Goal: Task Accomplishment & Management: Manage account settings

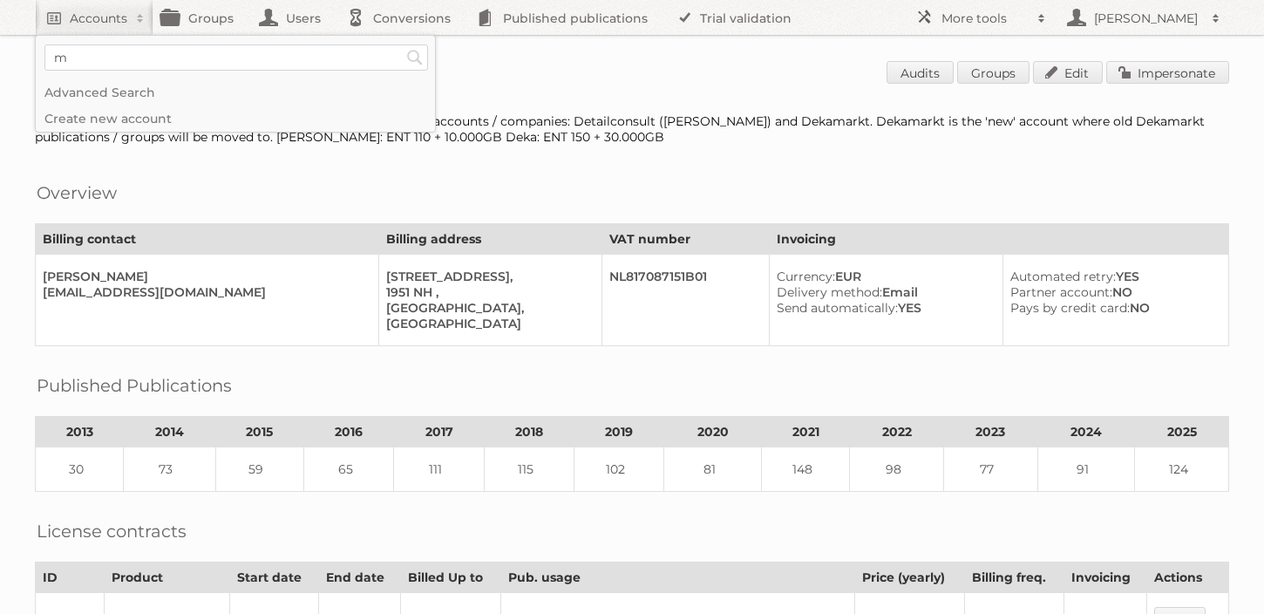
scroll to position [531, 0]
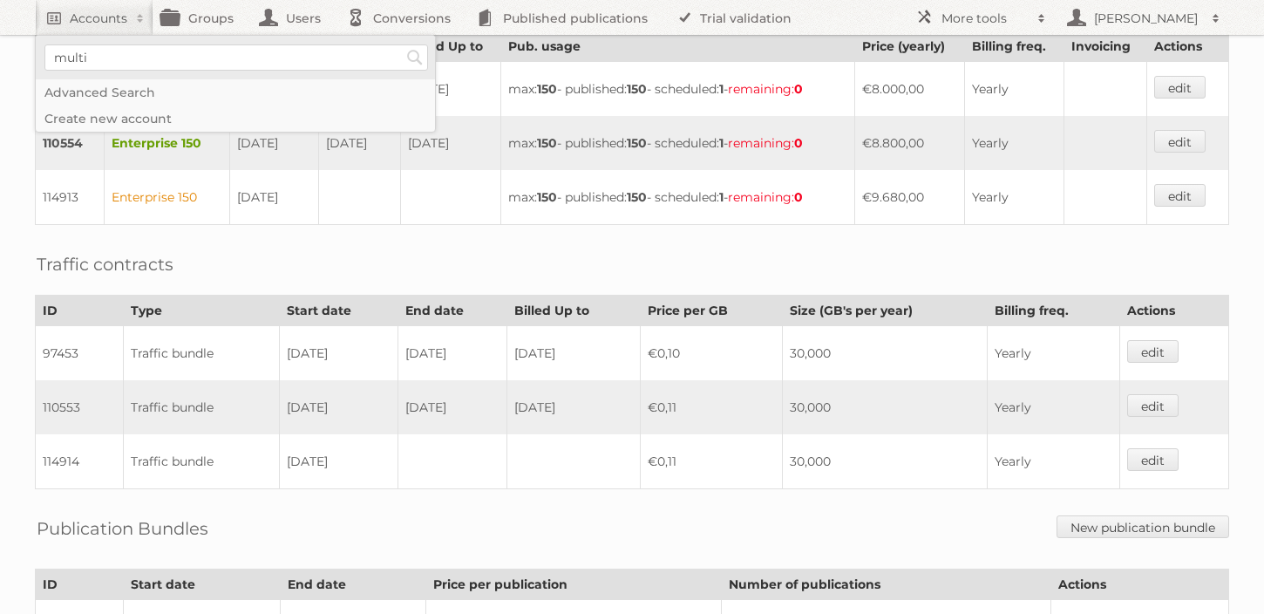
type input"] "Multibazar"
click at [402, 44] on input "Search" at bounding box center [415, 57] width 26 height 26
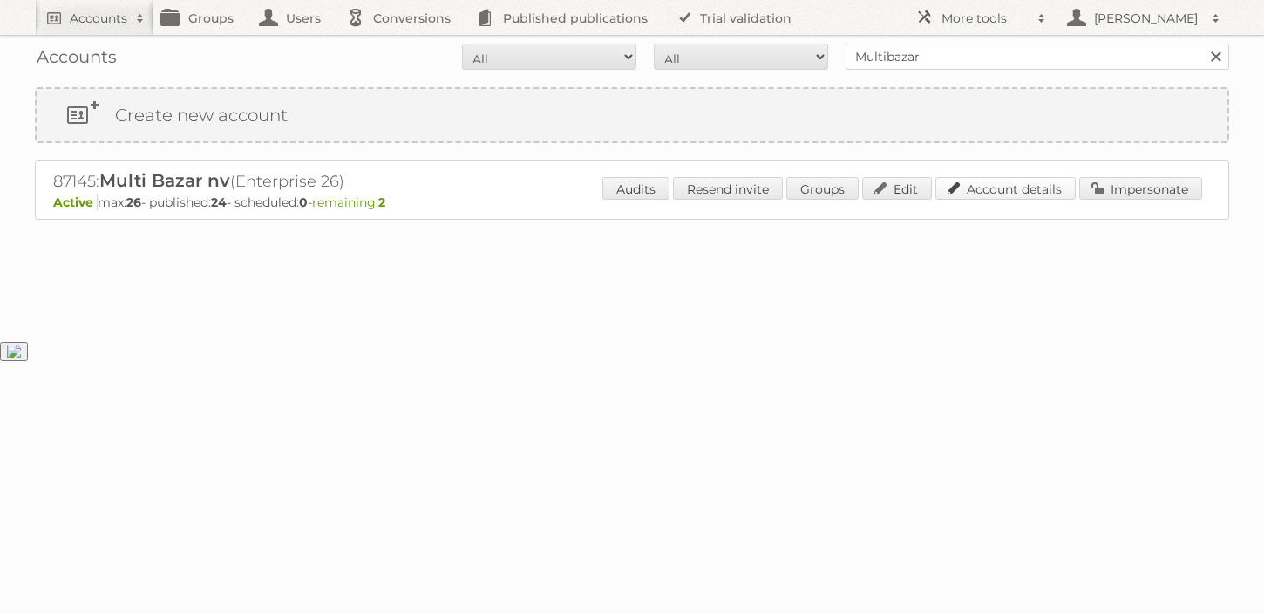
click at [979, 191] on link "Account details" at bounding box center [1006, 188] width 140 height 23
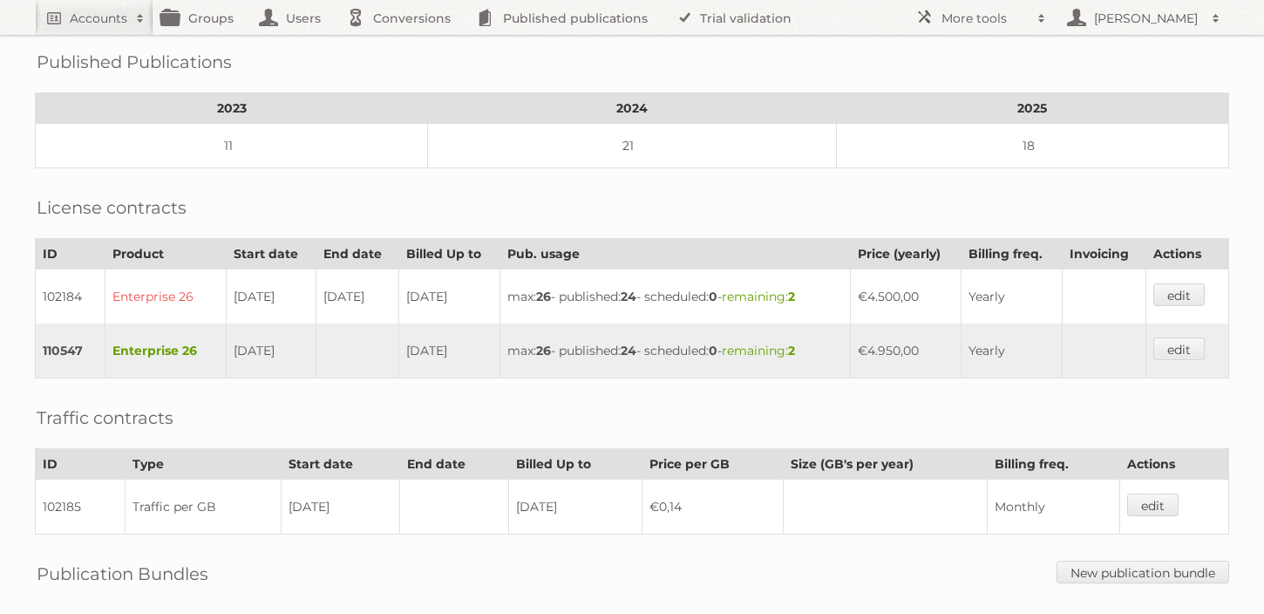
scroll to position [258, 0]
click at [87, 12] on h2 "Accounts" at bounding box center [99, 18] width 58 height 17
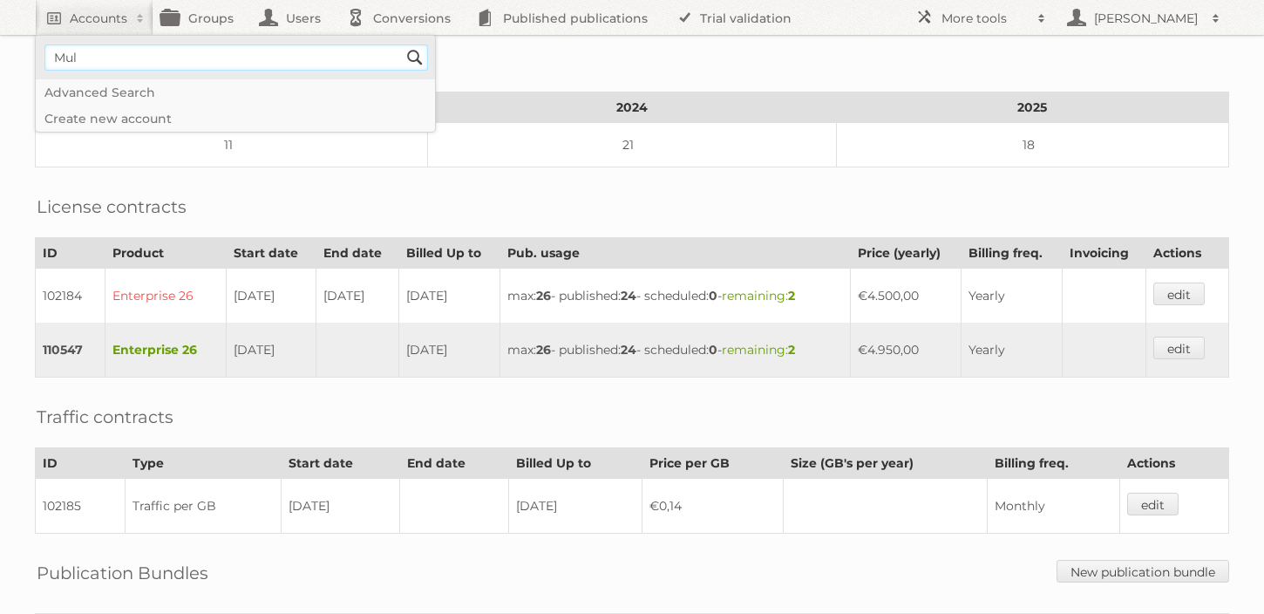
type input"] "Multibazar"
click at [402, 44] on input "Search" at bounding box center [415, 57] width 26 height 26
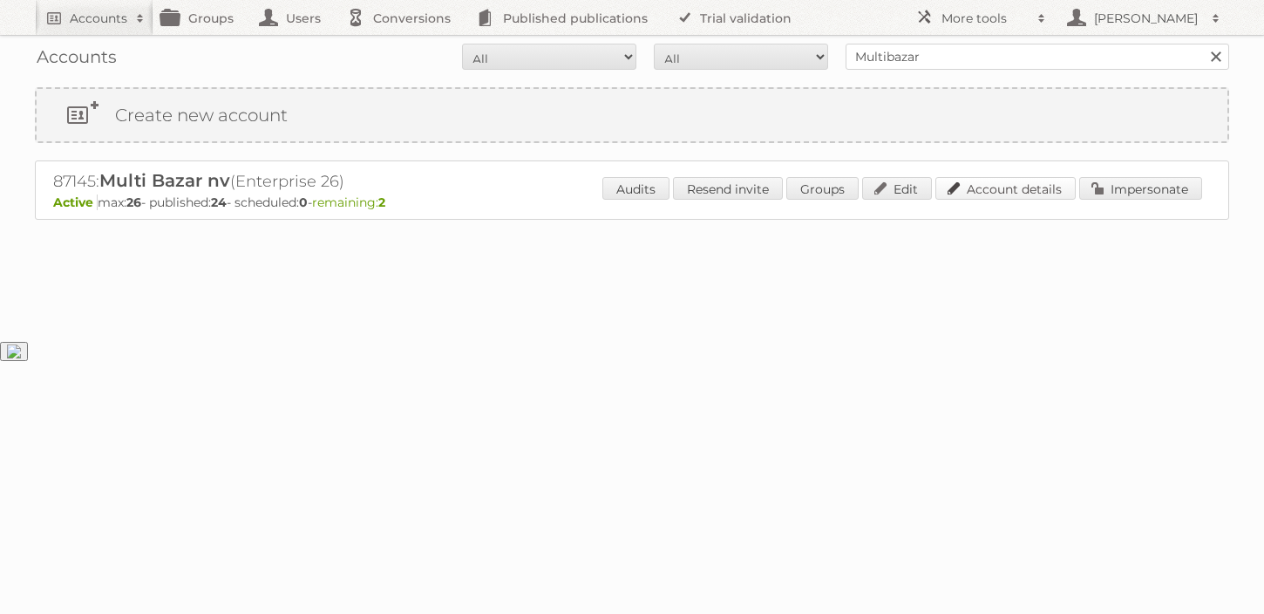
click at [1030, 196] on link "Account details" at bounding box center [1006, 188] width 140 height 23
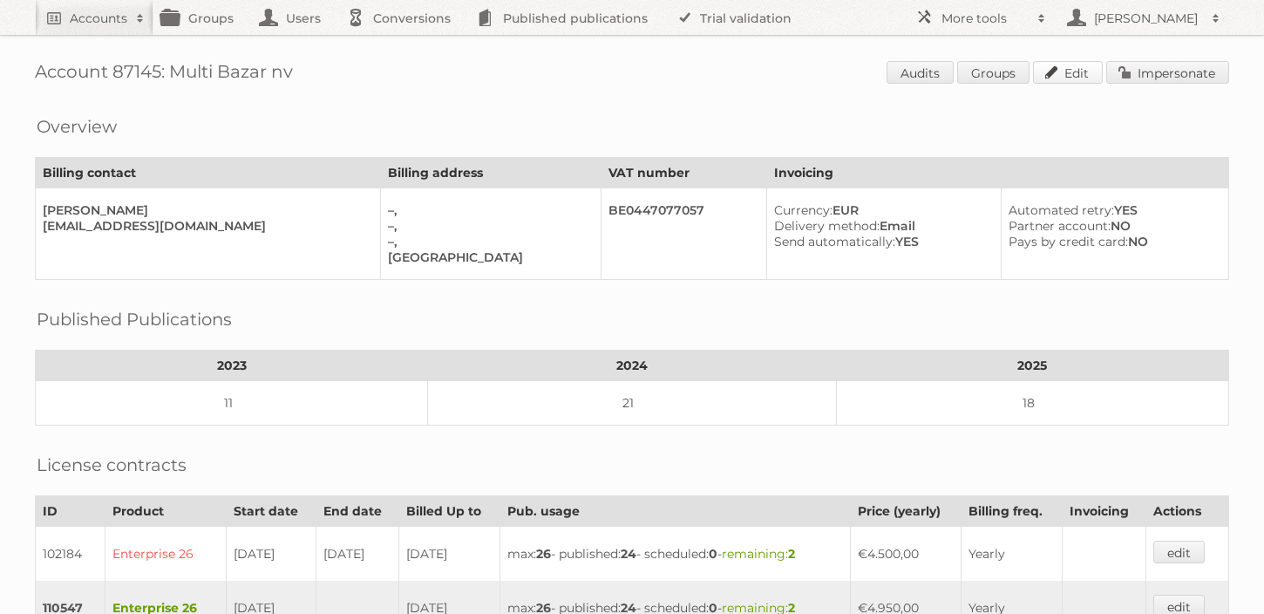
click at [1072, 71] on link "Edit" at bounding box center [1068, 72] width 70 height 23
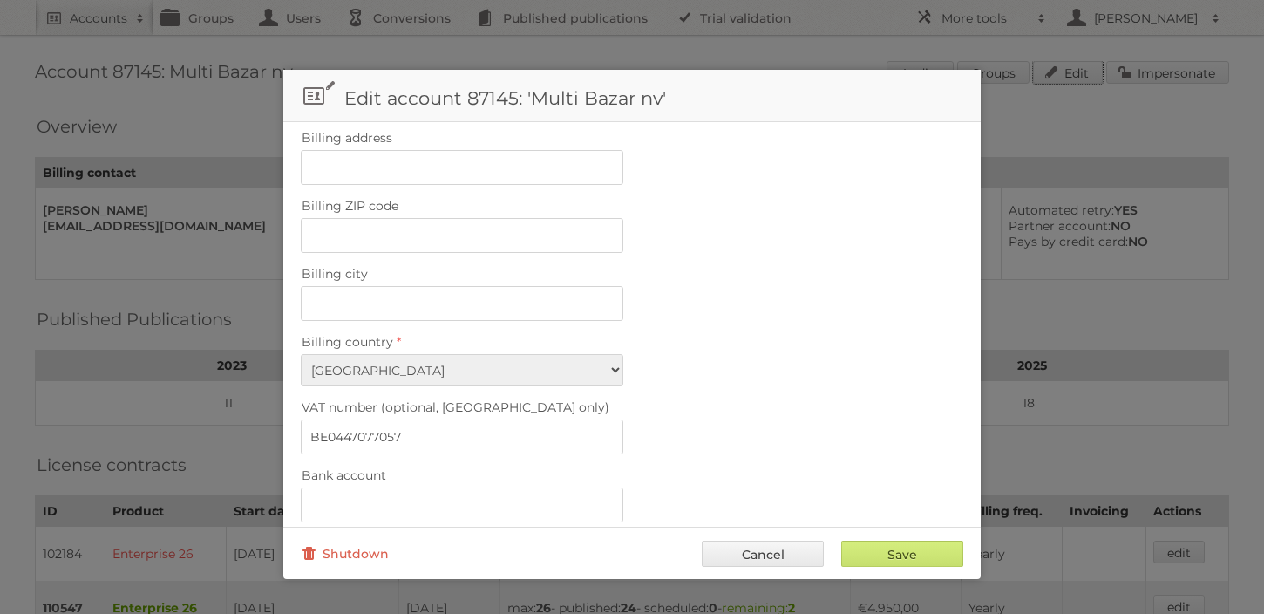
scroll to position [775, 0]
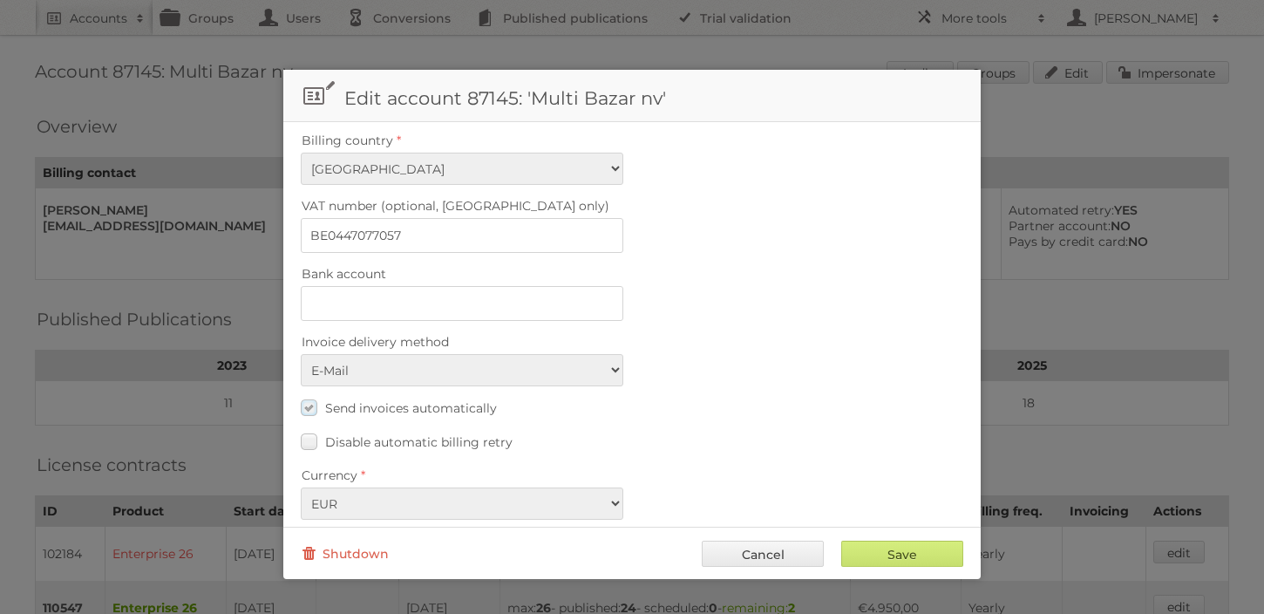
click at [406, 400] on span "Send invoices automatically" at bounding box center [411, 408] width 172 height 16
click at [0, 0] on input "Send invoices automatically" at bounding box center [0, 0] width 0 height 0
click at [896, 577] on div "Save Cancel Shutdown" at bounding box center [632, 553] width 698 height 52
click at [895, 558] on input "Save" at bounding box center [902, 554] width 122 height 26
type input "..."
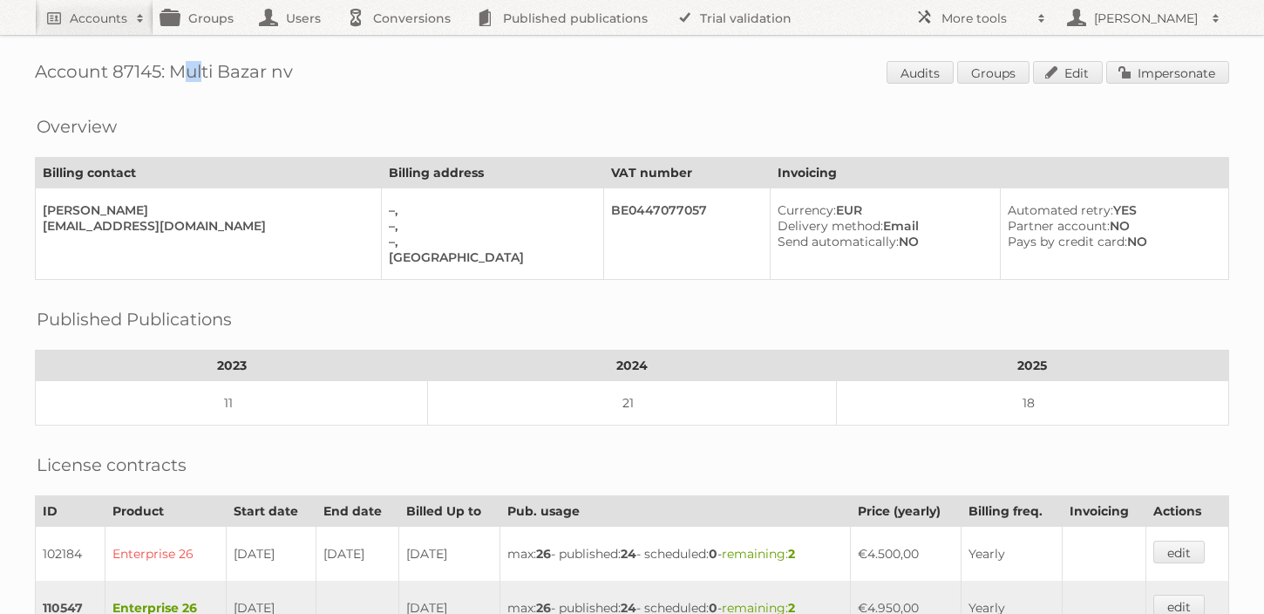
drag, startPoint x: 168, startPoint y: 73, endPoint x: 160, endPoint y: 71, distance: 9.1
click at [159, 72] on h1 "Account 87145: Multi Bazar nv Audits Groups Edit Impersonate" at bounding box center [632, 74] width 1195 height 26
click at [160, 71] on h1 "Account 87145: Multi Bazar nv Audits Groups Edit Impersonate" at bounding box center [632, 74] width 1195 height 26
drag, startPoint x: 114, startPoint y: 73, endPoint x: 161, endPoint y: 71, distance: 47.1
click at [161, 71] on h1 "Account 87145: Multi Bazar nv Audits Groups Edit Impersonate" at bounding box center [632, 74] width 1195 height 26
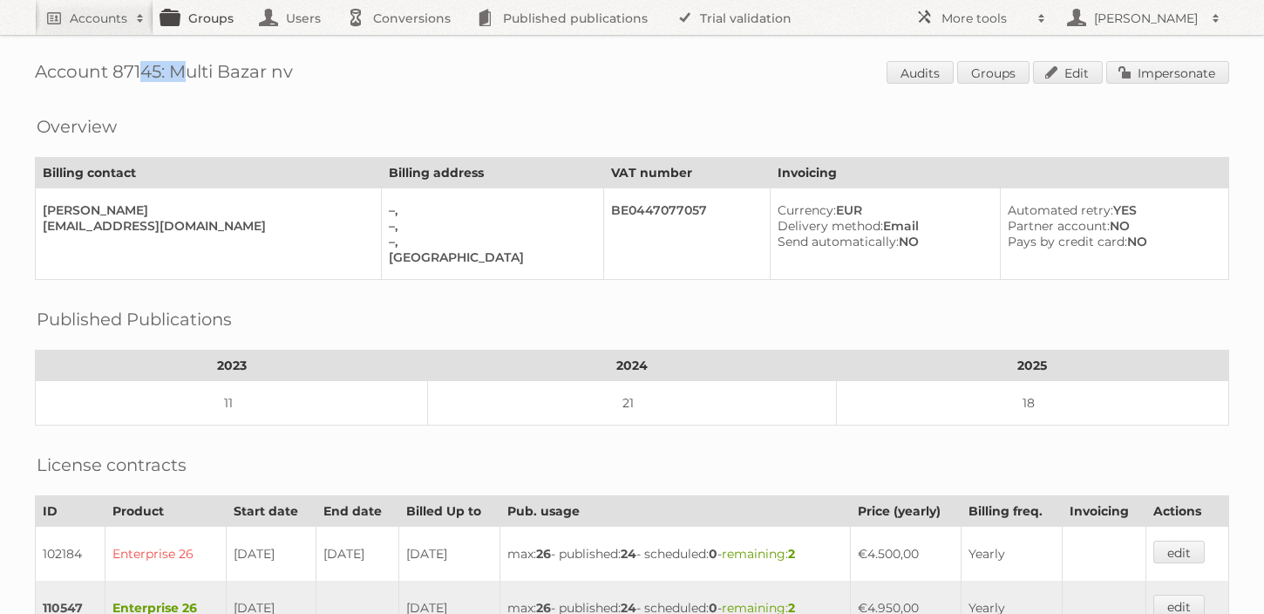
copy h1 "87145"
click at [112, 23] on h2 "Accounts" at bounding box center [99, 18] width 58 height 17
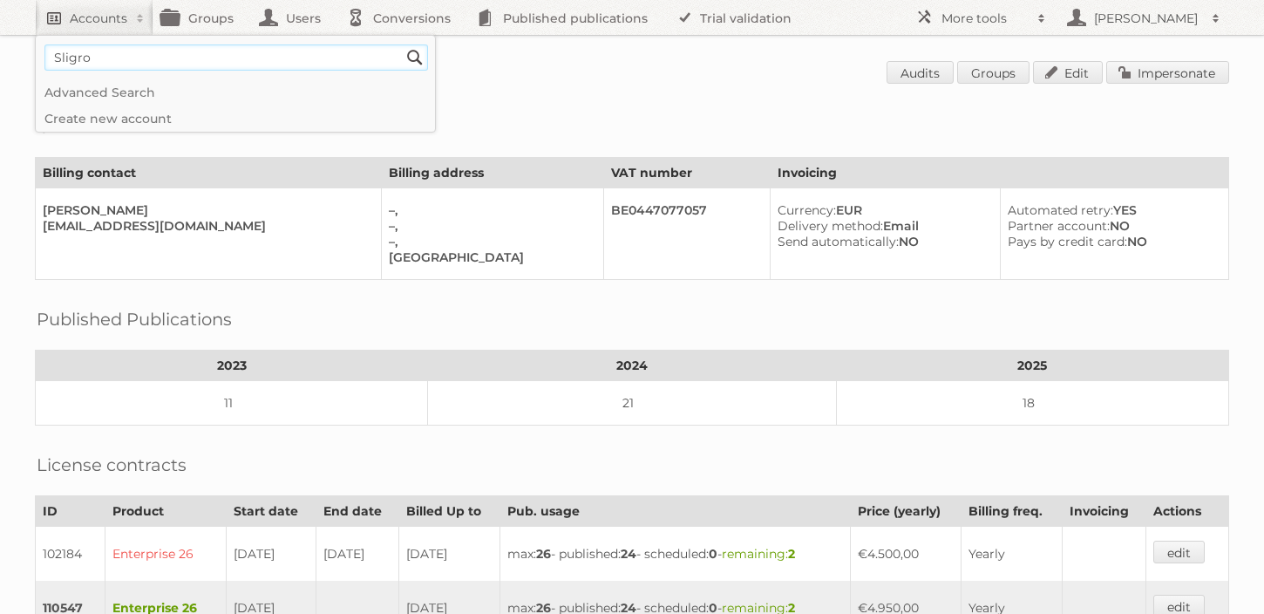
type input"] "Sligro"
click at [402, 44] on input "Search" at bounding box center [415, 57] width 26 height 26
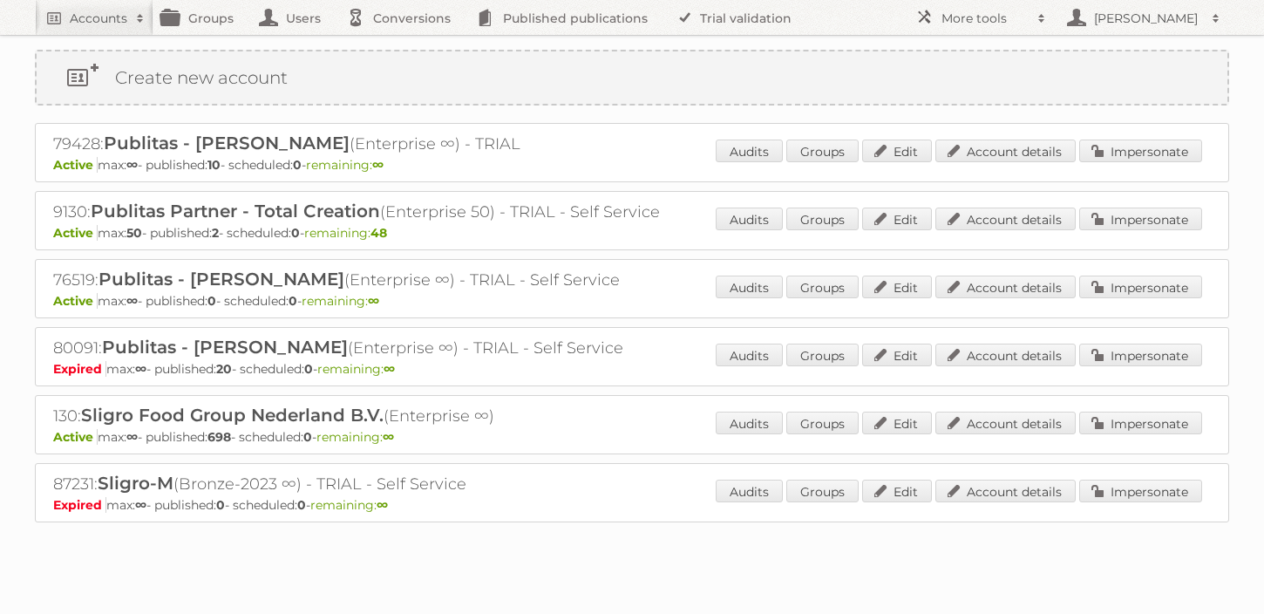
scroll to position [34, 0]
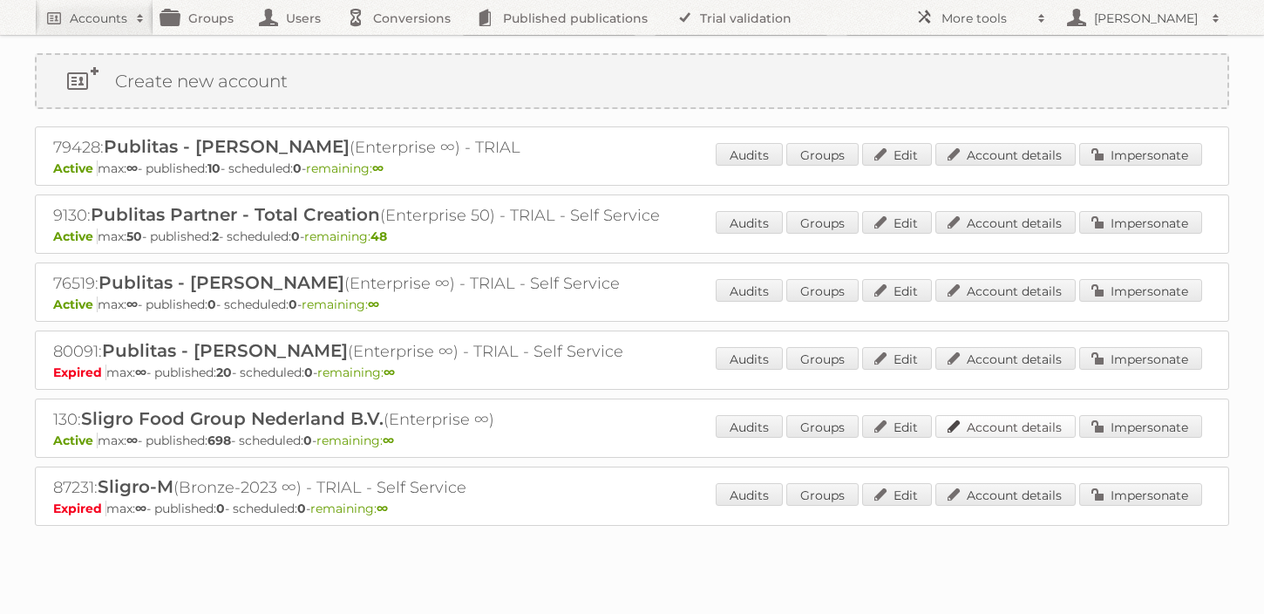
click at [999, 427] on link "Account details" at bounding box center [1006, 426] width 140 height 23
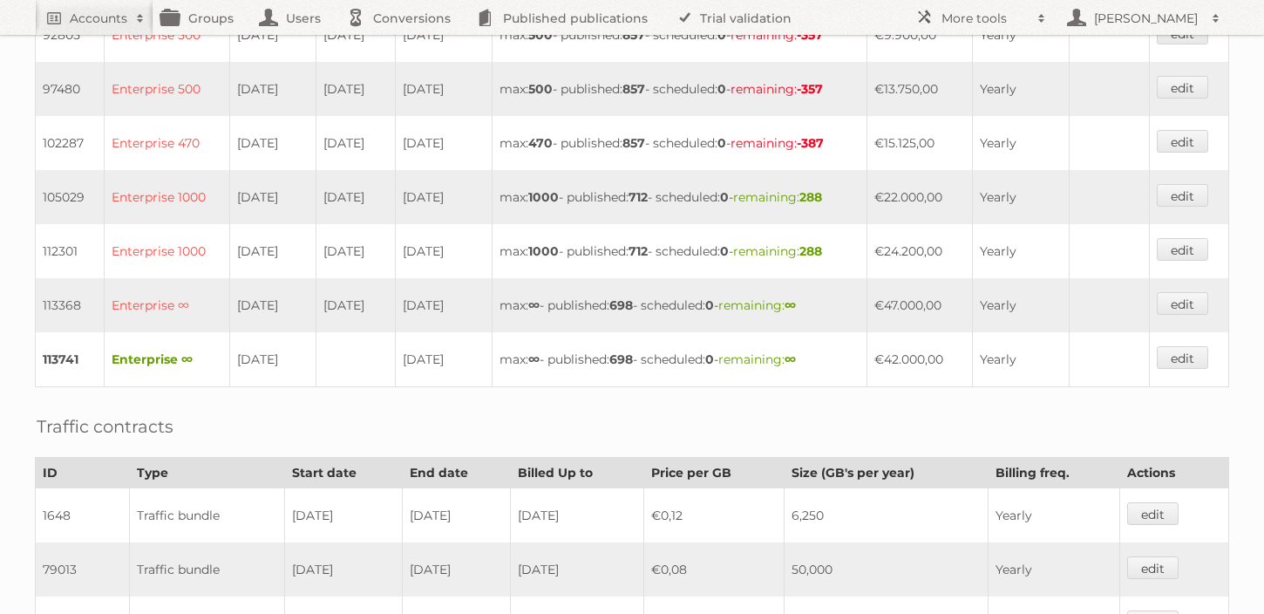
scroll to position [785, 0]
click at [121, 10] on h2 "Accounts" at bounding box center [99, 18] width 58 height 17
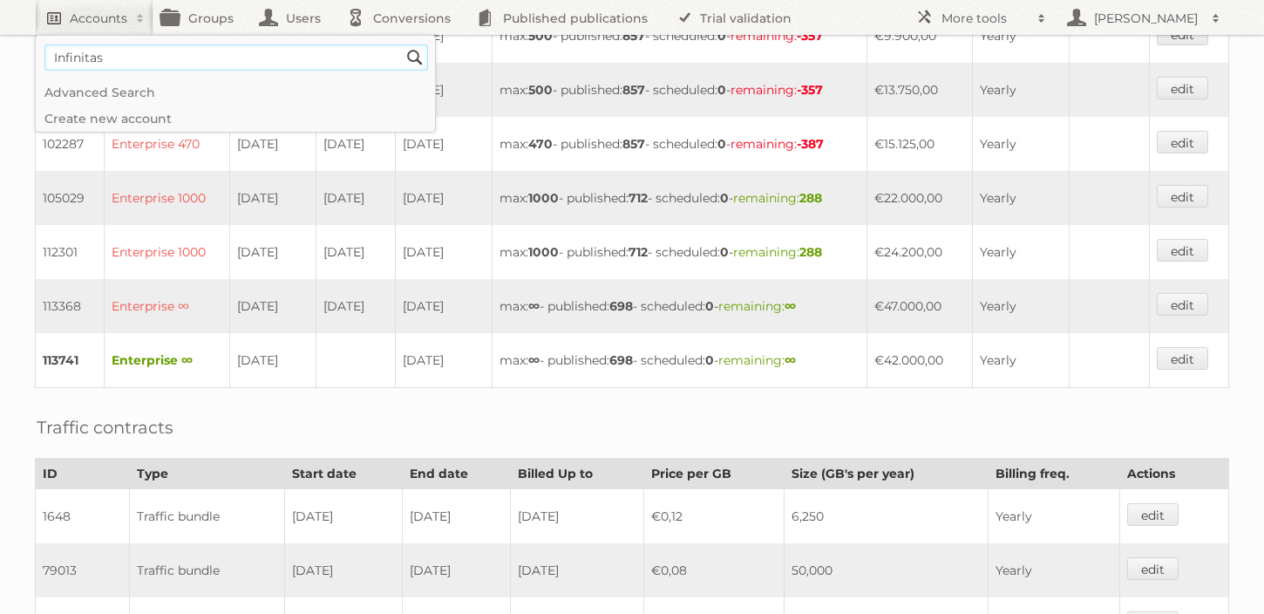
type input"] "Infinitas"
click at [402, 44] on input "Search" at bounding box center [415, 57] width 26 height 26
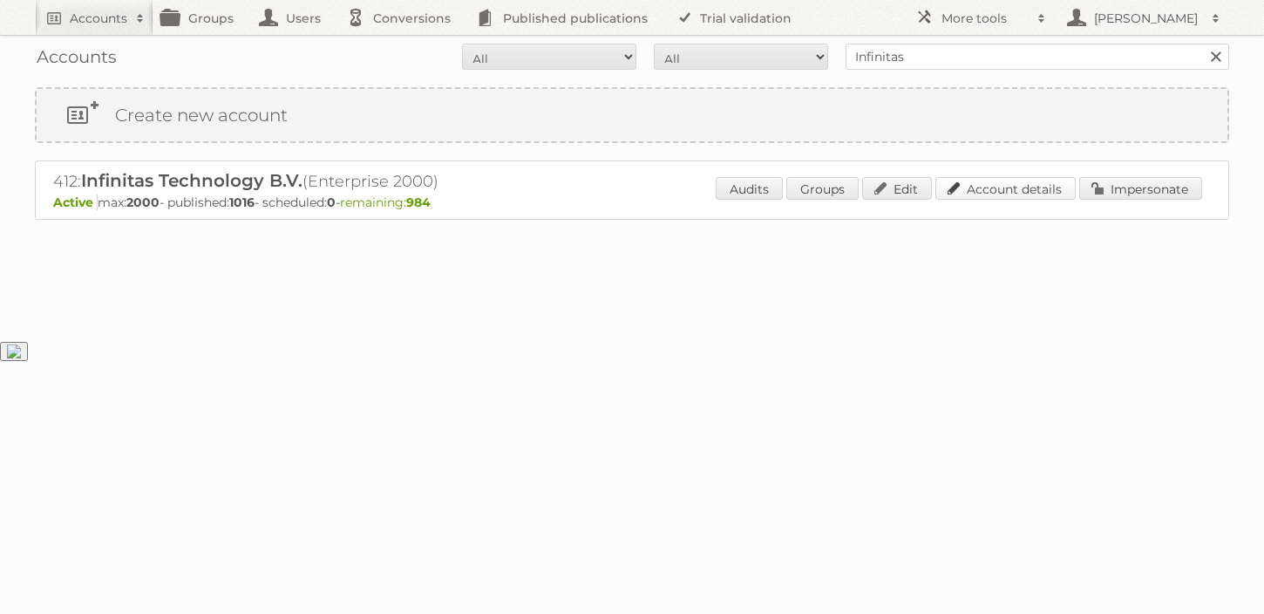
click at [986, 189] on link "Account details" at bounding box center [1006, 188] width 140 height 23
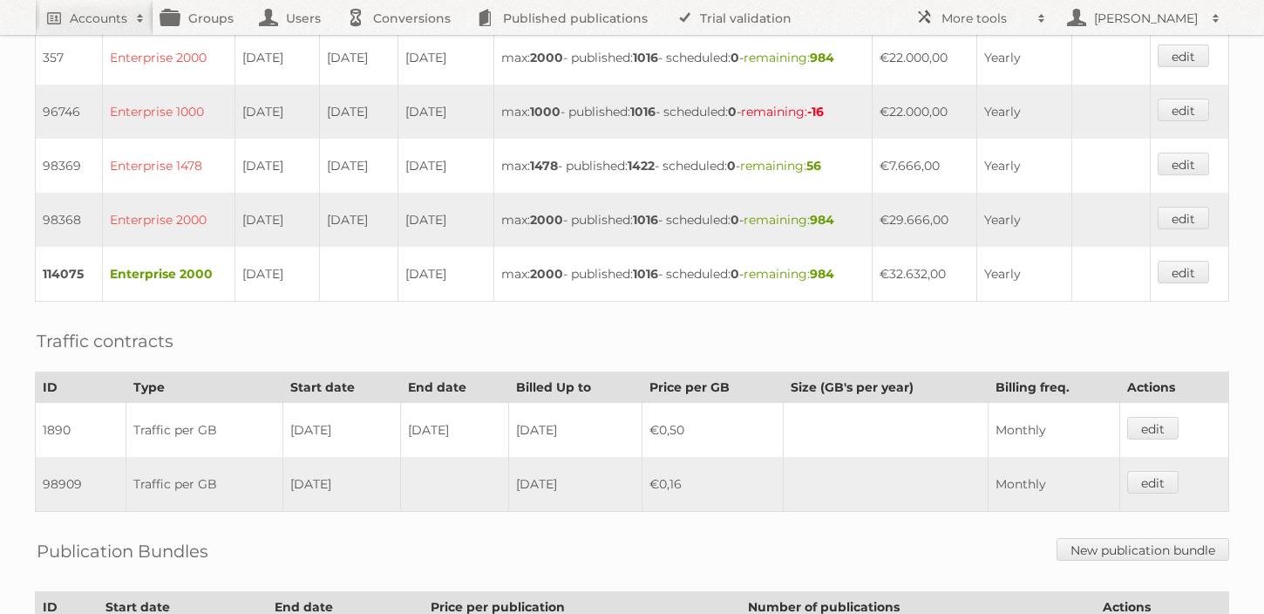
scroll to position [544, 0]
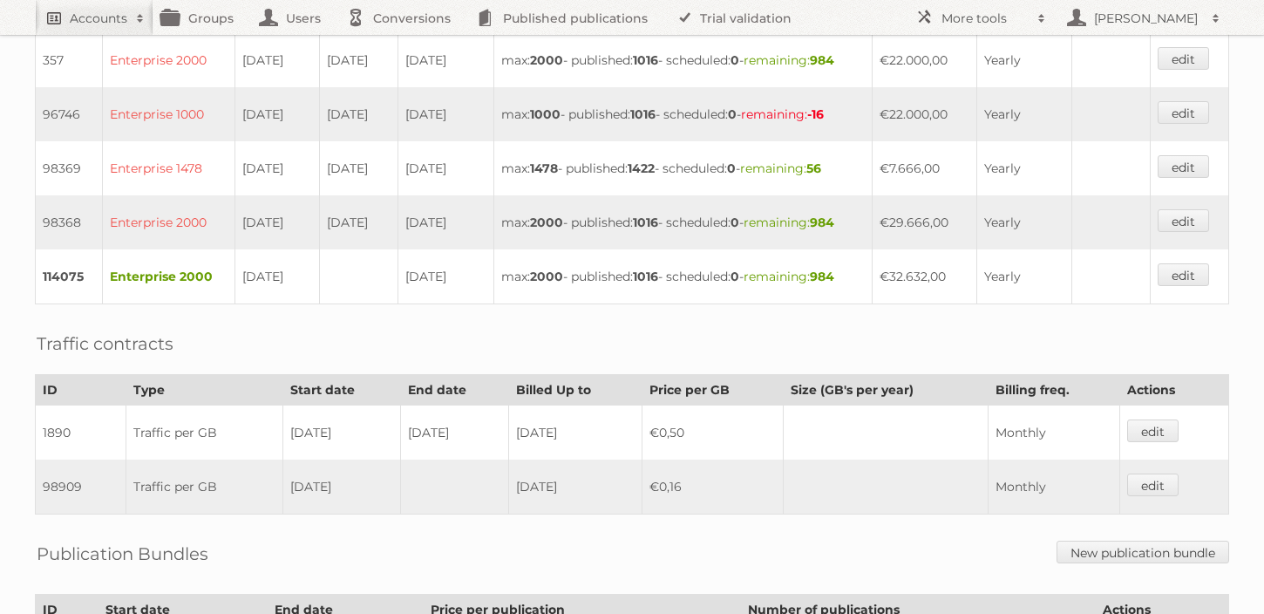
click at [106, 13] on h2 "Accounts" at bounding box center [99, 18] width 58 height 17
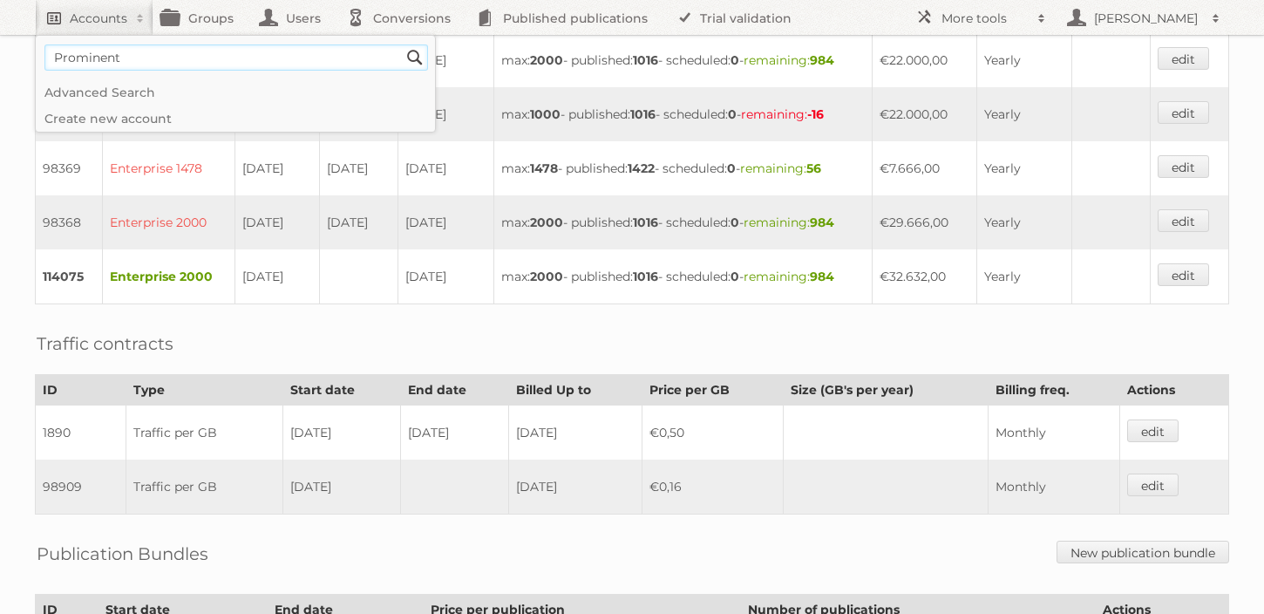
type input"] "Prominent"
click at [402, 44] on input "Search" at bounding box center [415, 57] width 26 height 26
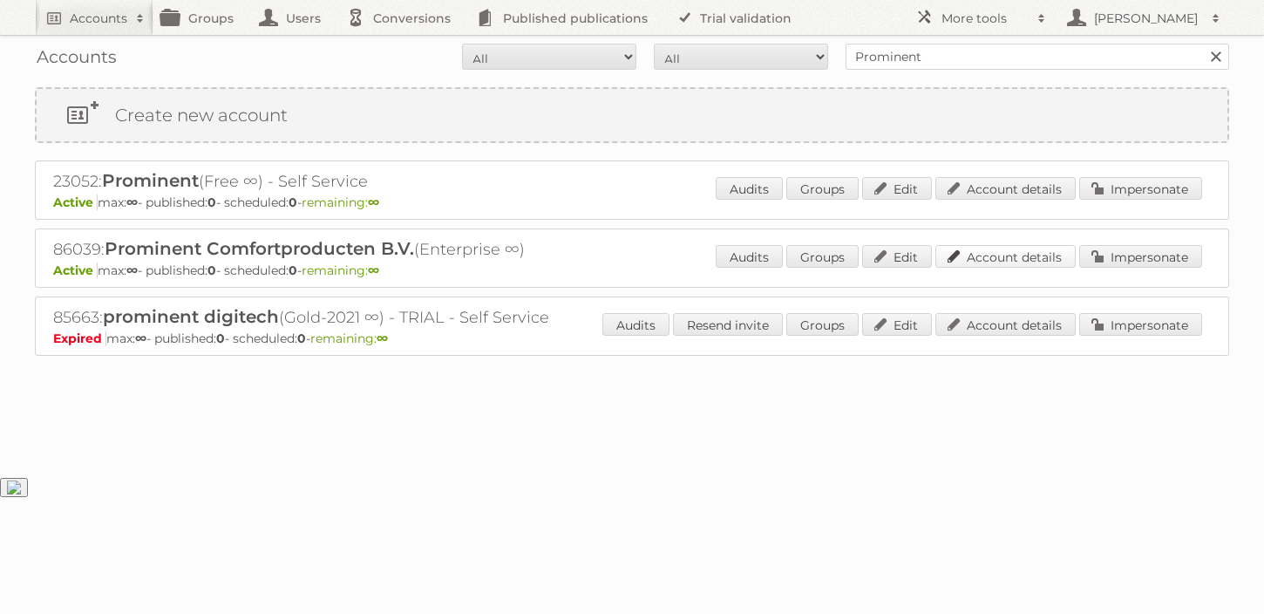
click at [1039, 252] on link "Account details" at bounding box center [1006, 256] width 140 height 23
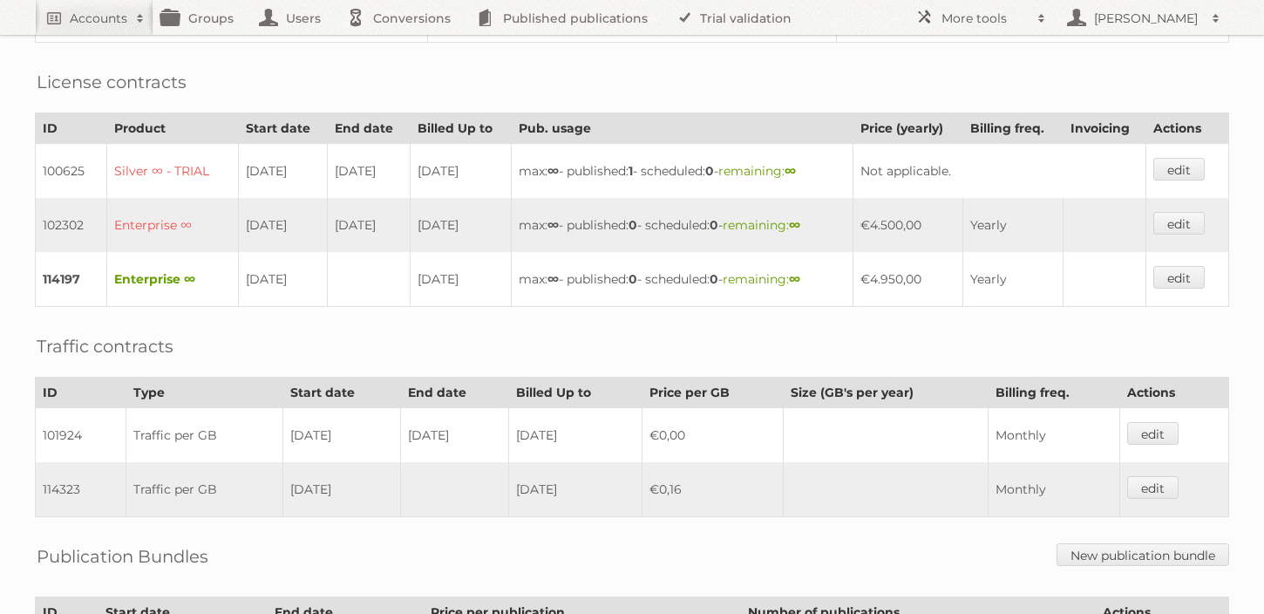
scroll to position [384, 0]
click at [96, 24] on h2 "Accounts" at bounding box center [99, 18] width 58 height 17
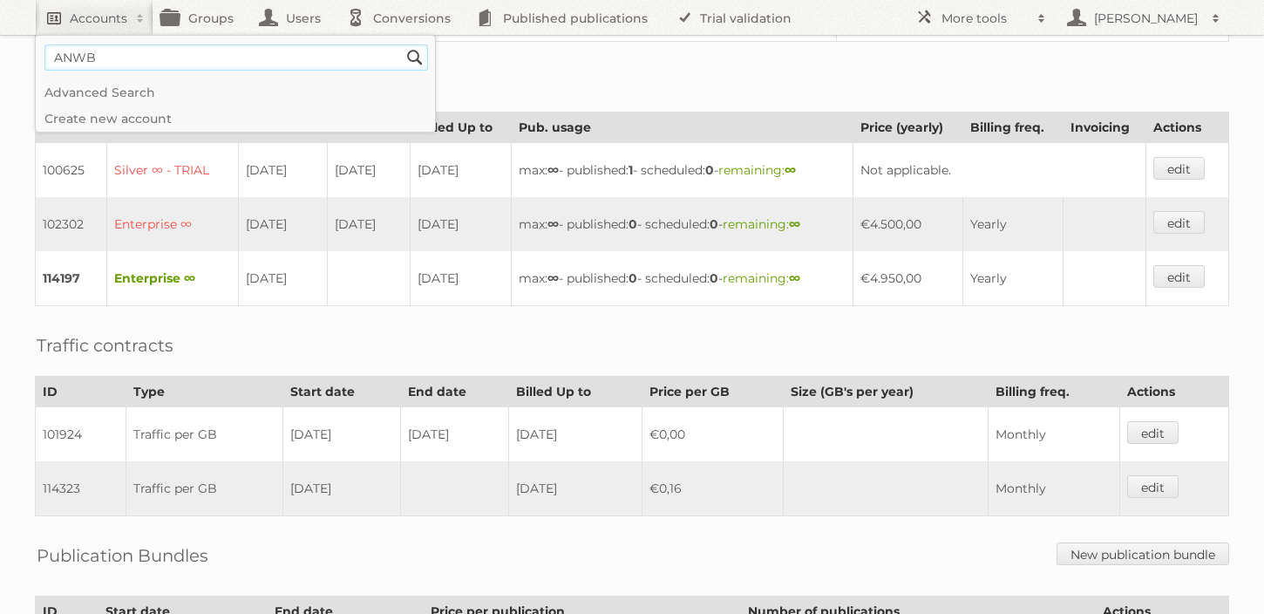
type input"] "ANWB"
click at [402, 44] on input "Search" at bounding box center [415, 57] width 26 height 26
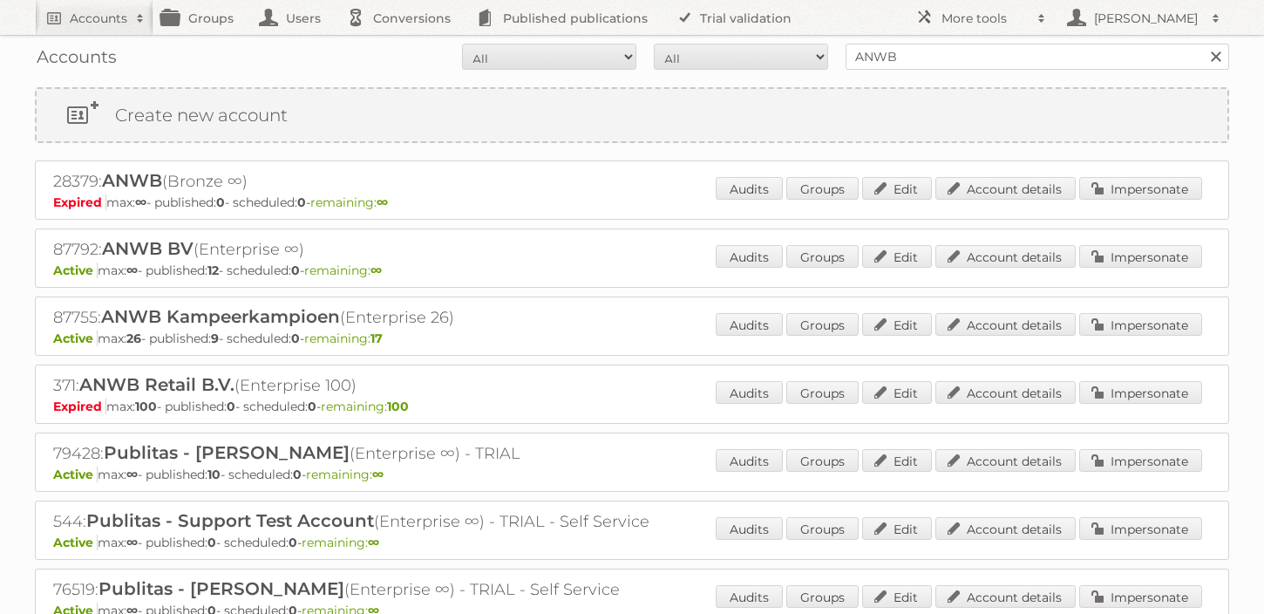
click at [1016, 269] on div "Audits Groups Edit Account details Impersonate" at bounding box center [959, 258] width 487 height 26
click at [1014, 265] on link "Account details" at bounding box center [1006, 256] width 140 height 23
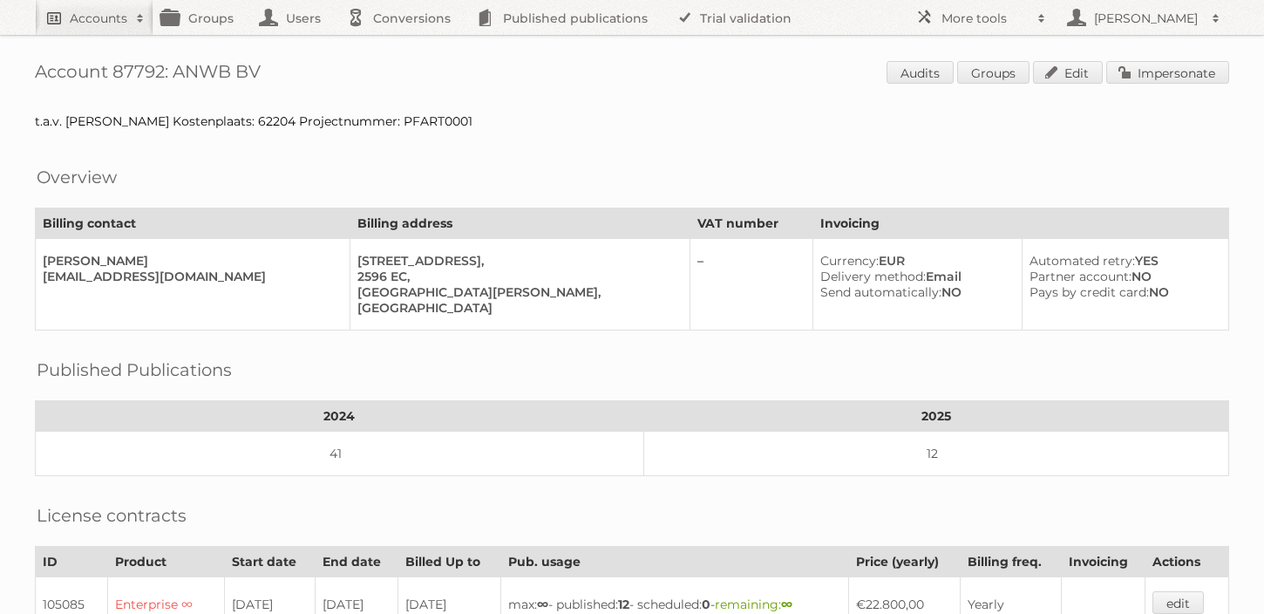
click at [116, 19] on h2 "Accounts" at bounding box center [99, 18] width 58 height 17
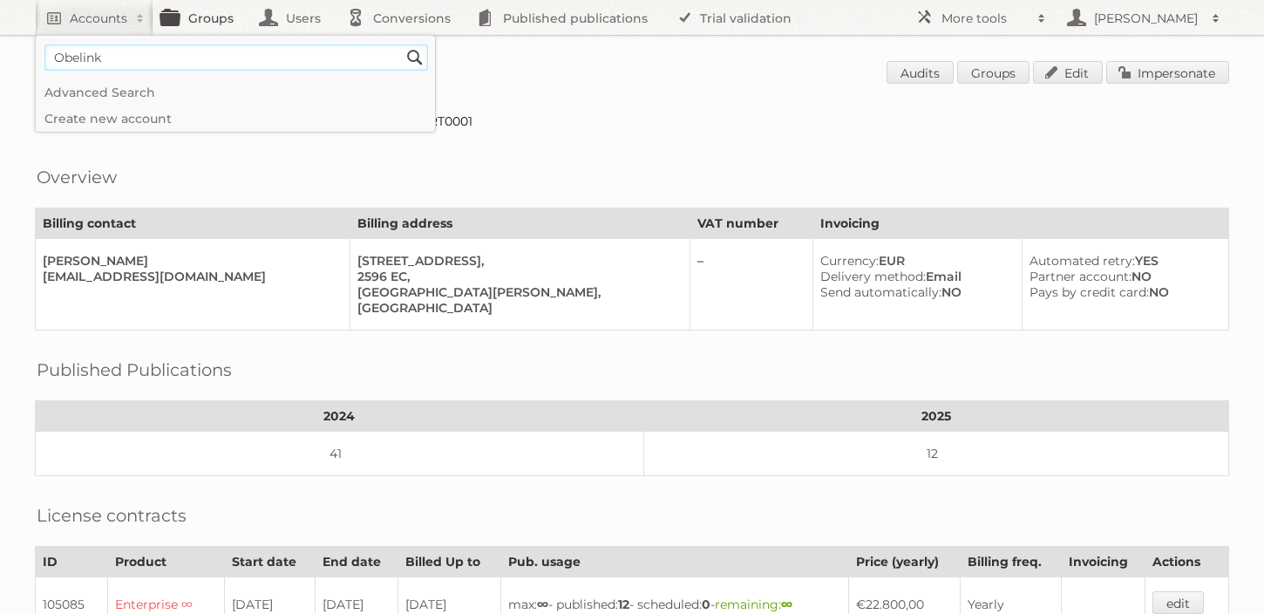
type input"] "Obelink"
click at [402, 44] on input "Search" at bounding box center [415, 57] width 26 height 26
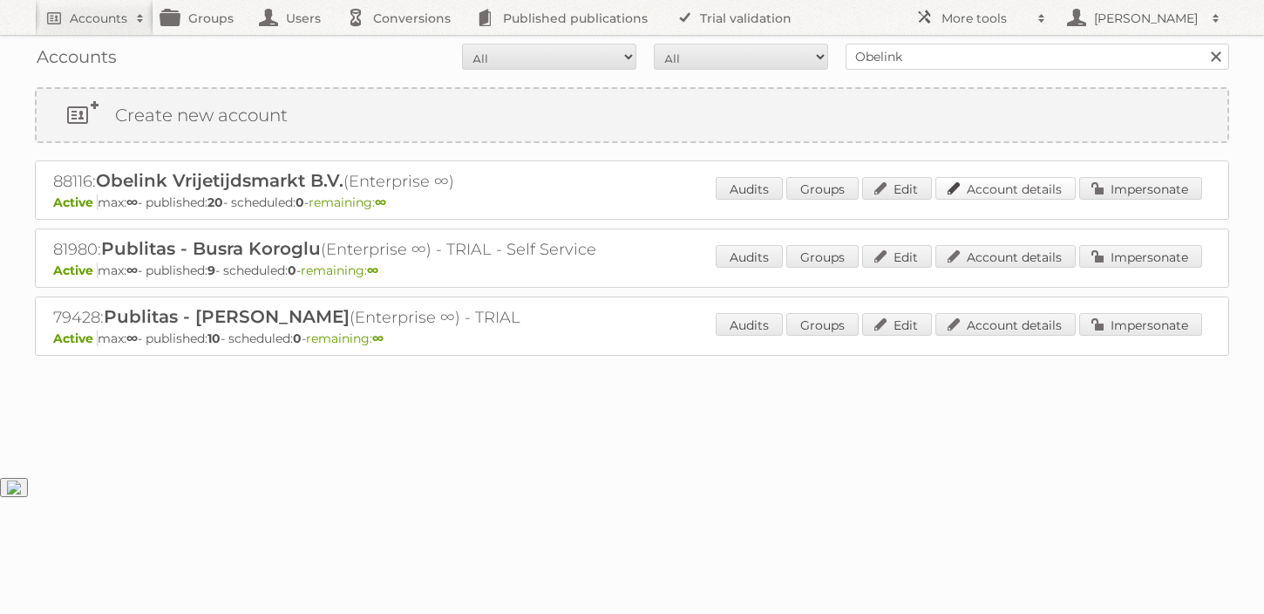
click at [975, 192] on link "Account details" at bounding box center [1006, 188] width 140 height 23
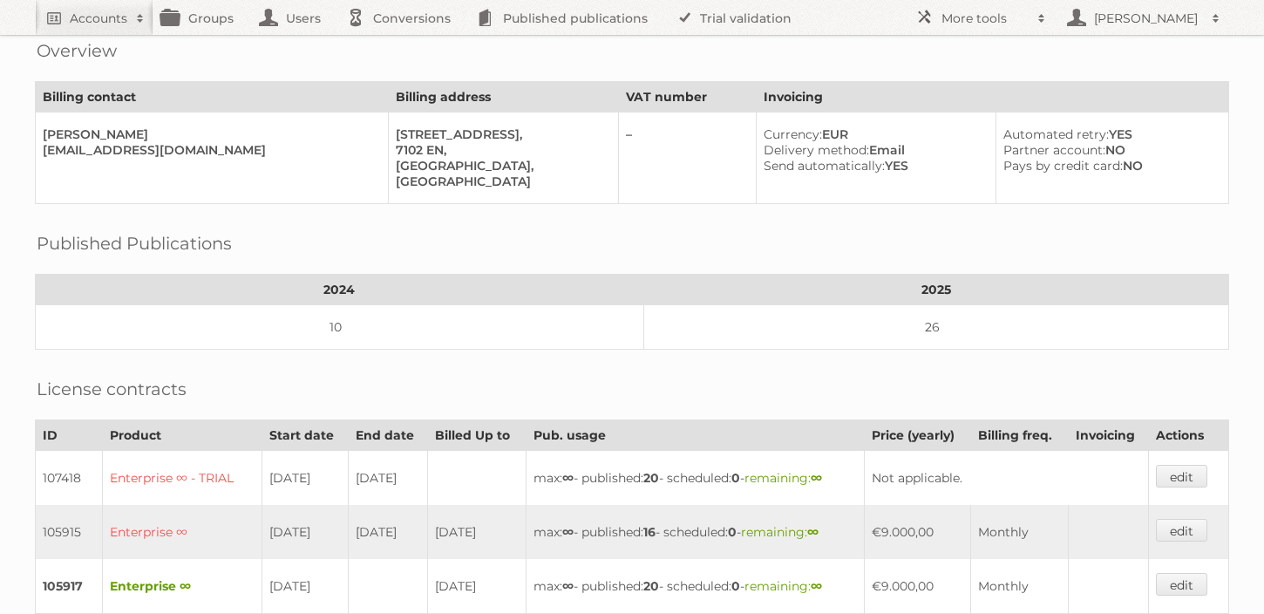
scroll to position [388, 0]
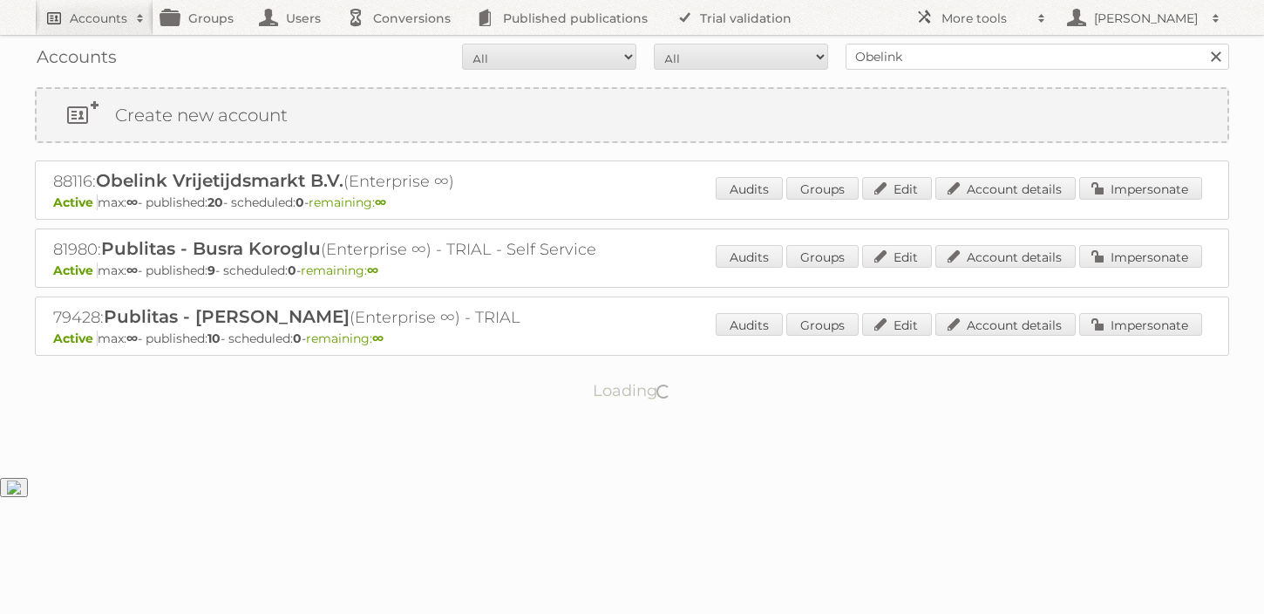
click at [85, 17] on h2 "Accounts" at bounding box center [99, 18] width 58 height 17
type input"] "Leroy Merlin"
click at [402, 44] on input "Search" at bounding box center [415, 57] width 26 height 26
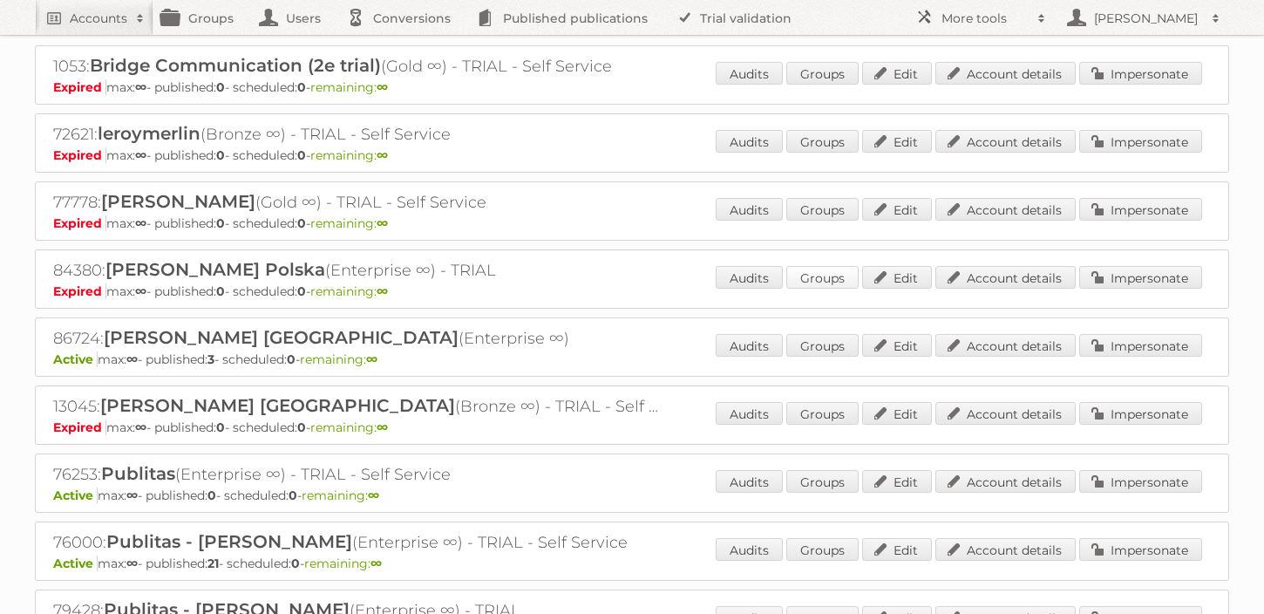
scroll to position [117, 0]
click at [1006, 343] on link "Account details" at bounding box center [1006, 343] width 140 height 23
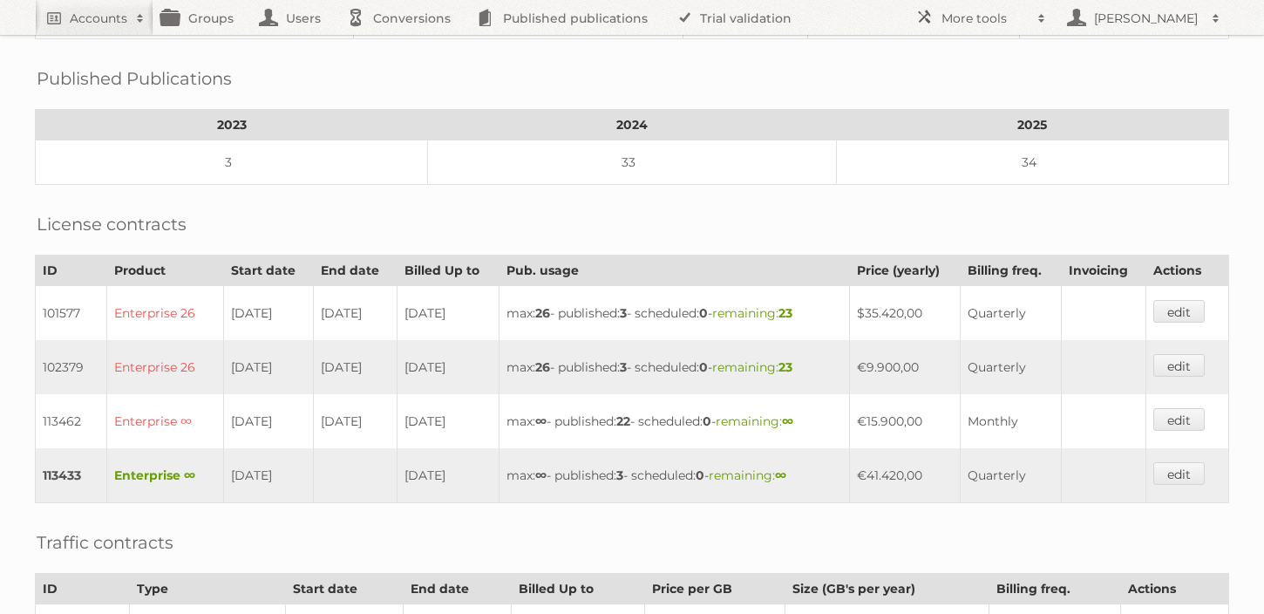
scroll to position [694, 0]
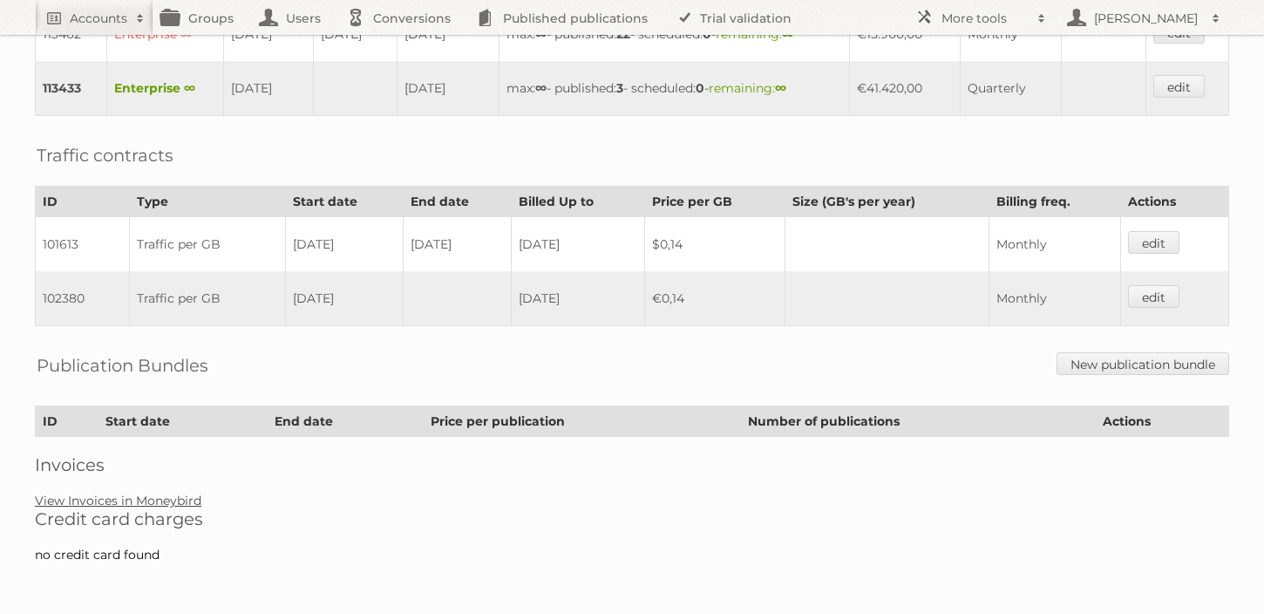
click at [150, 506] on link "View Invoices in Moneybird" at bounding box center [118, 501] width 167 height 16
